Goal: Task Accomplishment & Management: Manage account settings

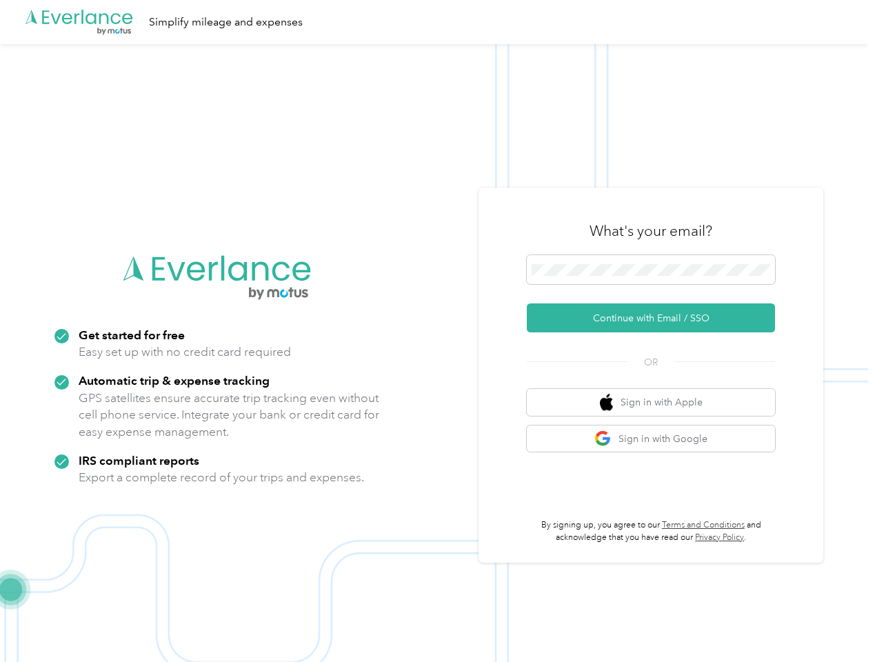
click at [437, 331] on img at bounding box center [434, 375] width 869 height 662
click at [437, 22] on div ".cls-1 { fill: #00adee; } .cls-2 { fill: #fff; } .cls-3 { fill: #707372; } .cls…" at bounding box center [434, 22] width 869 height 44
click at [657, 318] on button "Continue with Email / SSO" at bounding box center [651, 318] width 248 height 29
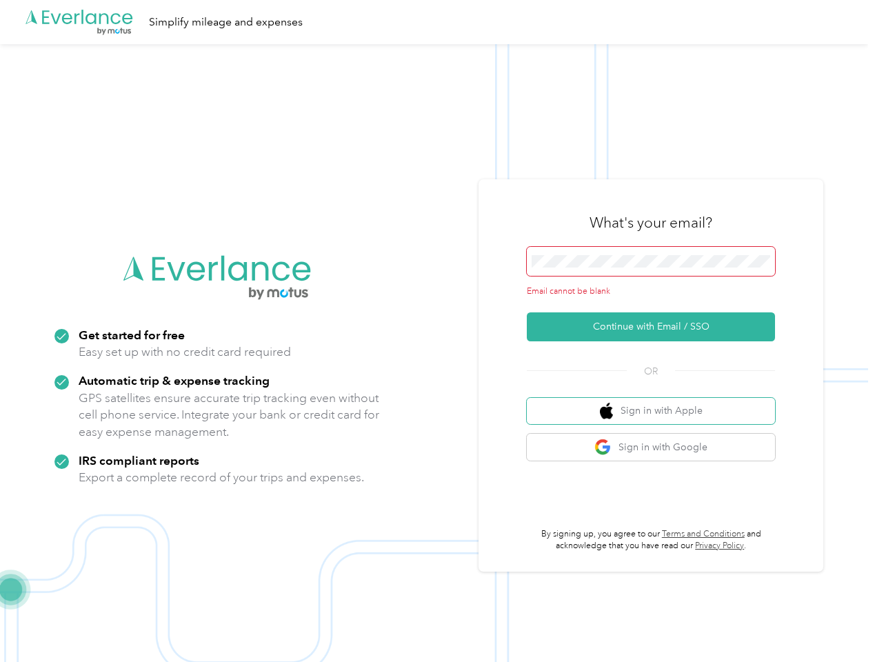
click at [657, 402] on button "Sign in with Apple" at bounding box center [651, 411] width 248 height 27
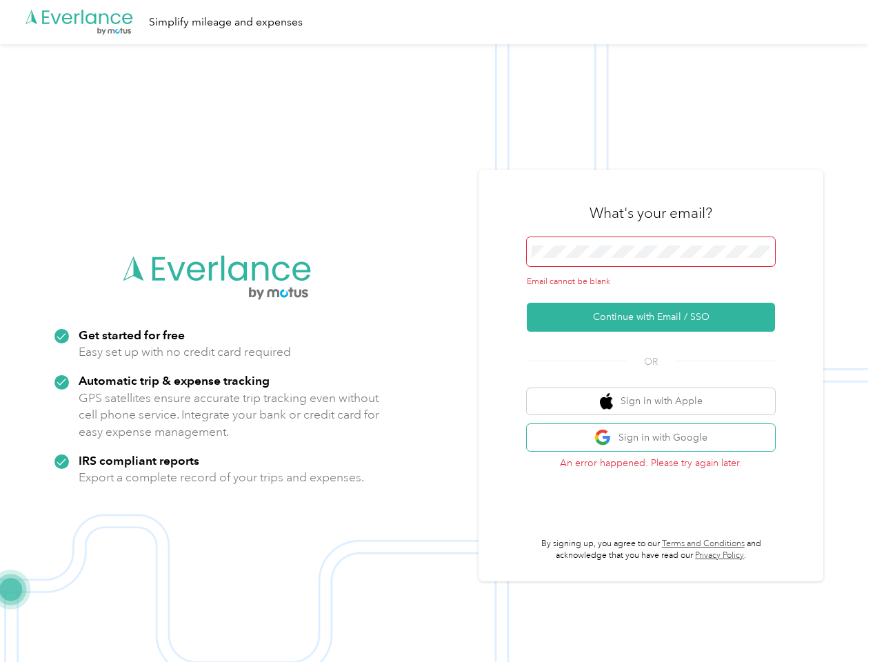
click at [657, 439] on button "Sign in with Google" at bounding box center [651, 437] width 248 height 27
